Goal: Task Accomplishment & Management: Use online tool/utility

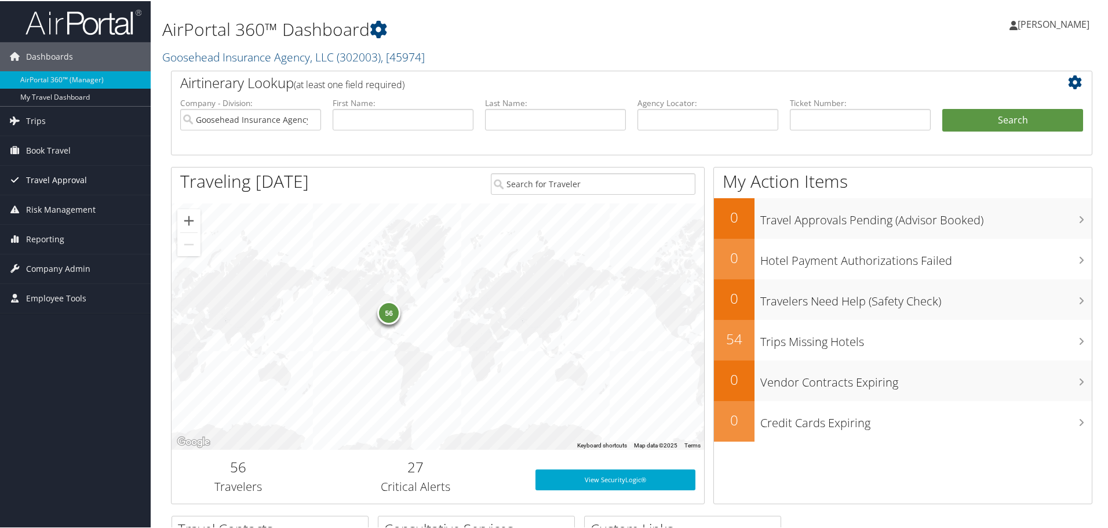
click at [82, 179] on span "Travel Approval" at bounding box center [56, 179] width 61 height 29
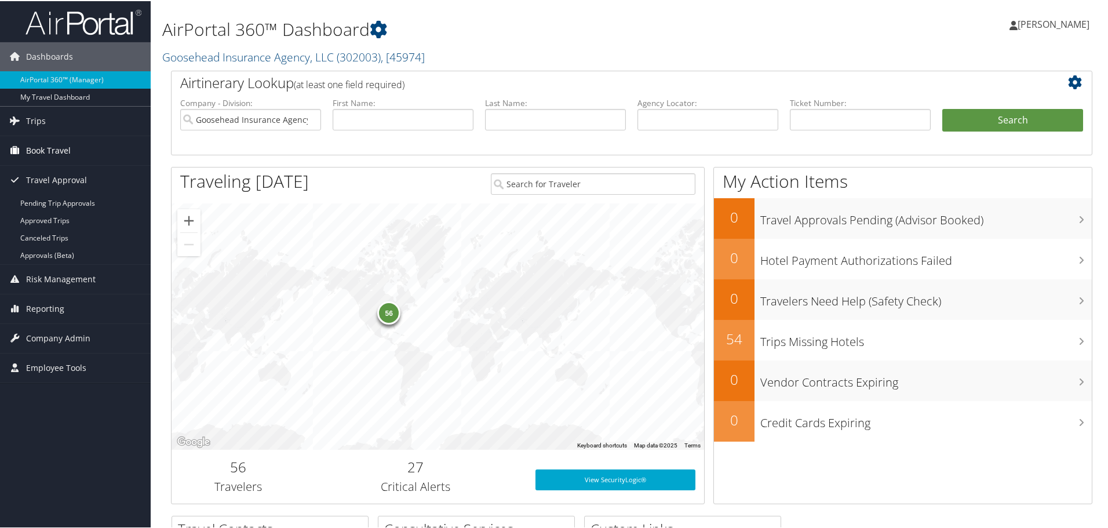
click at [66, 153] on span "Book Travel" at bounding box center [48, 149] width 45 height 29
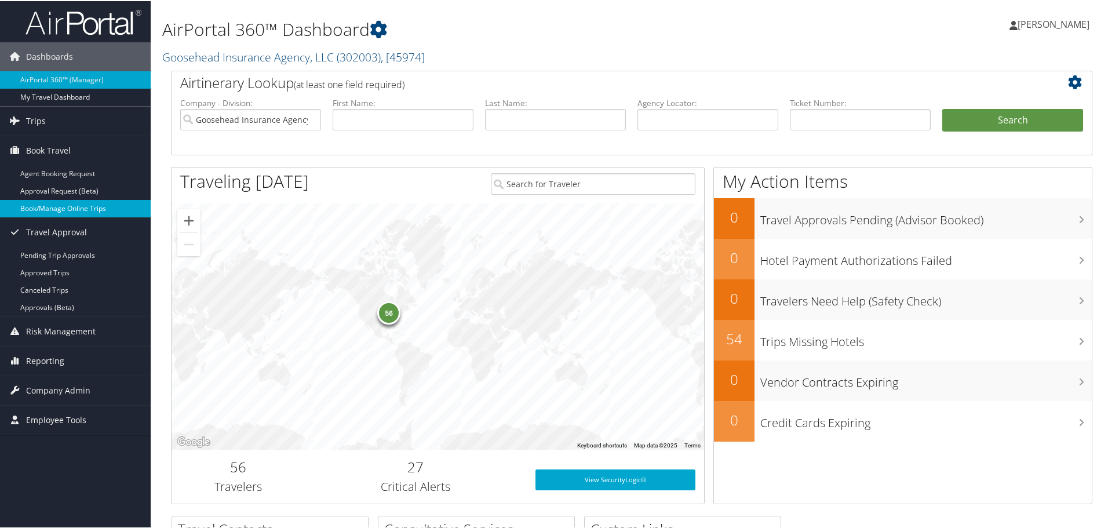
click at [72, 214] on link "Book/Manage Online Trips" at bounding box center [75, 207] width 151 height 17
